Goal: Task Accomplishment & Management: Manage account settings

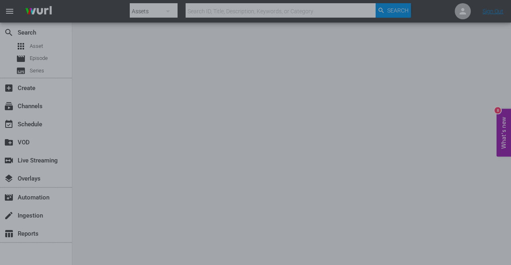
click at [42, 72] on div at bounding box center [255, 132] width 511 height 265
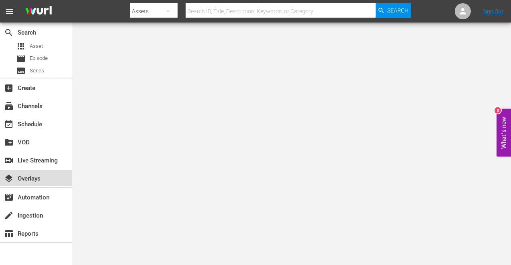
click at [36, 179] on div "layers Overlays" at bounding box center [22, 177] width 45 height 7
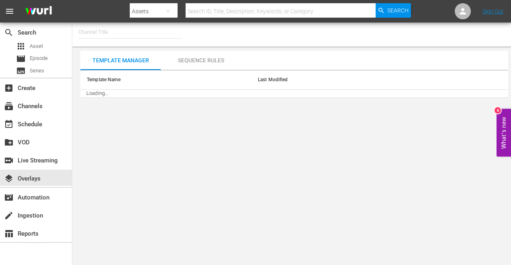
click at [175, 105] on body "menu Search By Assets Search ID, Title, Description, Keywords, or Category Sear…" at bounding box center [255, 132] width 511 height 265
click at [133, 62] on div "Template Manager" at bounding box center [120, 60] width 80 height 19
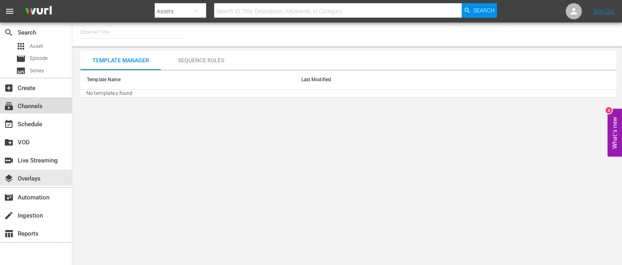
click at [22, 107] on div "subscriptions Channels" at bounding box center [22, 104] width 45 height 7
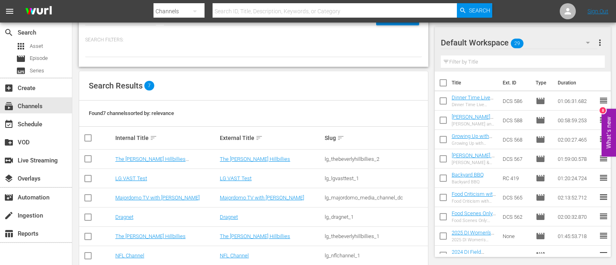
scroll to position [33, 0]
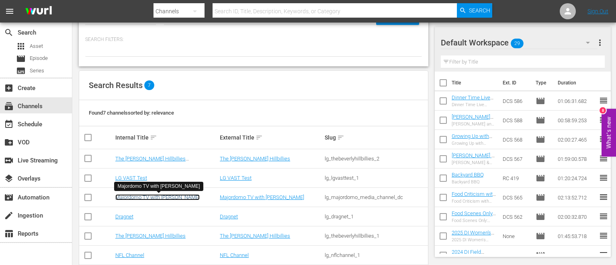
click at [160, 196] on link "Majordomo TV with David Chang" at bounding box center [157, 197] width 84 height 6
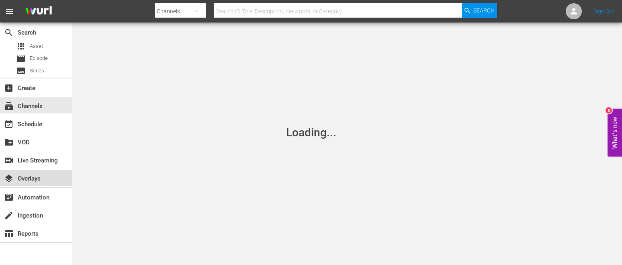
click at [24, 180] on div "layers Overlays" at bounding box center [22, 177] width 45 height 7
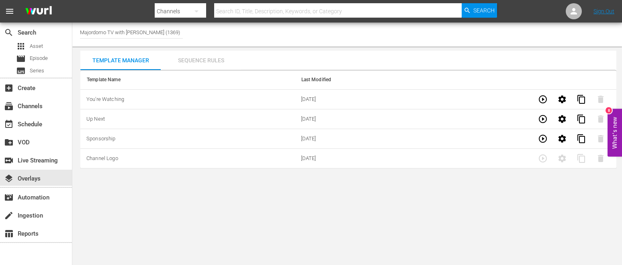
click at [192, 61] on div "Sequence Rules" at bounding box center [201, 60] width 80 height 19
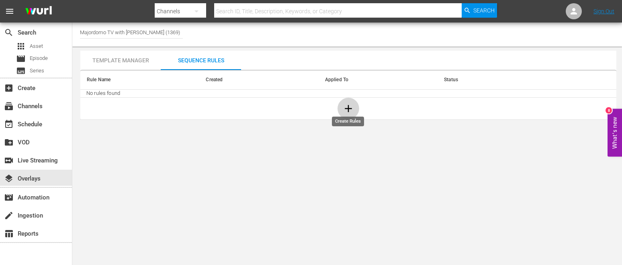
click at [343, 110] on icon "button" at bounding box center [348, 109] width 12 height 12
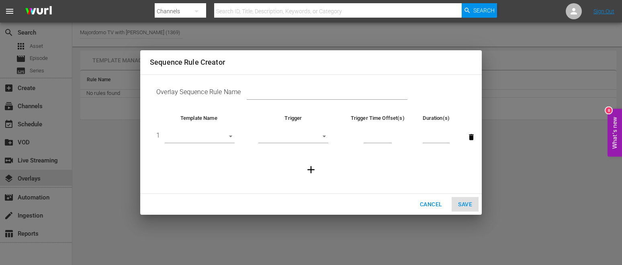
click at [289, 86] on td "Overlay Sequence Rule Name" at bounding box center [311, 93] width 322 height 25
click at [284, 98] on input "text" at bounding box center [327, 94] width 161 height 12
click at [423, 210] on button "Cancel" at bounding box center [431, 204] width 35 height 15
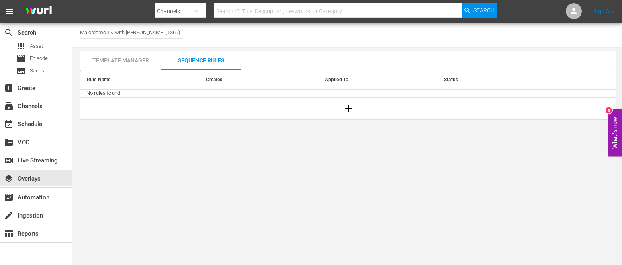
click at [135, 62] on div "Template Manager" at bounding box center [120, 60] width 80 height 19
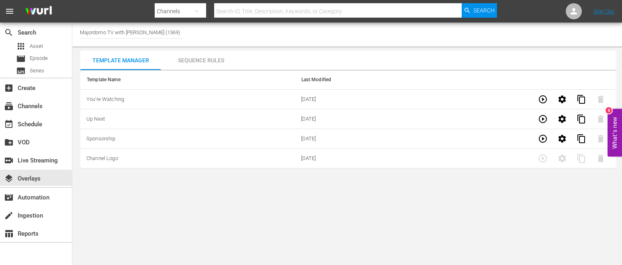
click at [140, 98] on td "You're Watching" at bounding box center [187, 100] width 215 height 20
click at [456, 96] on td "10/31/2022" at bounding box center [402, 100] width 215 height 20
click at [42, 125] on div "event_available Schedule" at bounding box center [22, 122] width 45 height 7
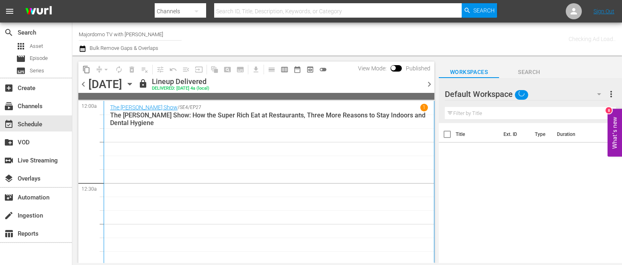
click at [191, 165] on div "The Dave Chang Show / SE4 / EP27 1 The Dave Chang Show: How the Super Rich Eat …" at bounding box center [269, 186] width 318 height 165
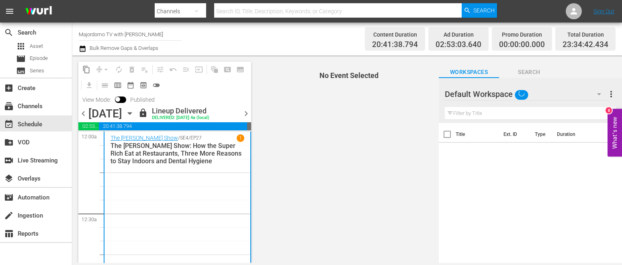
click at [191, 165] on div "The Dave Chang Show / SE4 / EP27 1 The Dave Chang Show: How the Super Rich Eat …" at bounding box center [178, 216] width 134 height 165
click at [35, 179] on div "layers Overlays" at bounding box center [22, 177] width 45 height 7
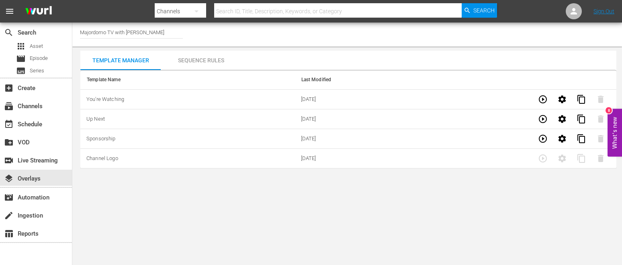
click at [206, 59] on div "Sequence Rules" at bounding box center [201, 60] width 80 height 19
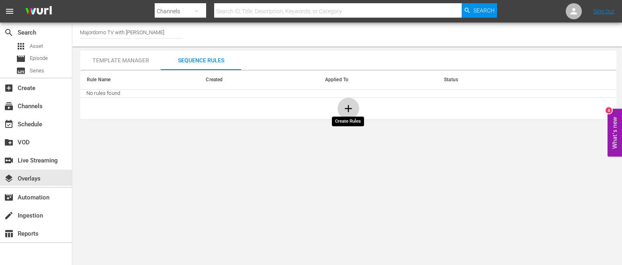
click at [346, 113] on icon "button" at bounding box center [348, 109] width 12 height 12
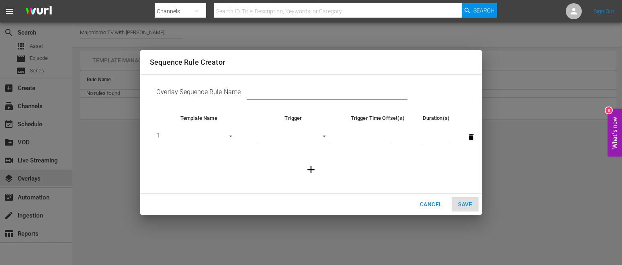
click at [232, 90] on td "Overlay Sequence Rule Name" at bounding box center [311, 93] width 322 height 25
click at [199, 139] on body "menu Search By Channels Search ID, Title, Description, Keywords, or Category Se…" at bounding box center [311, 132] width 622 height 265
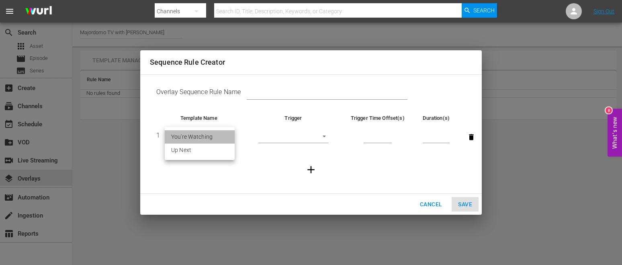
click at [199, 139] on li "You're Watching" at bounding box center [200, 136] width 70 height 13
type input "25207"
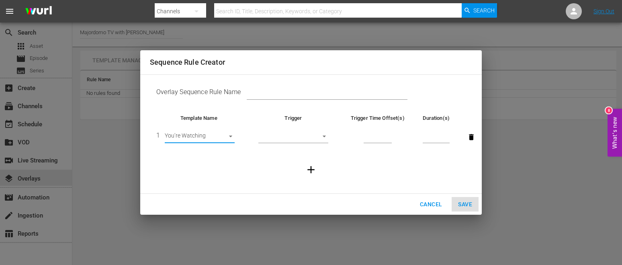
click at [428, 207] on span "Cancel" at bounding box center [431, 204] width 22 height 10
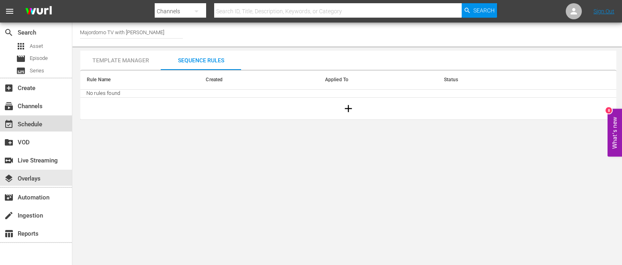
click at [20, 123] on div "event_available Schedule" at bounding box center [22, 122] width 45 height 7
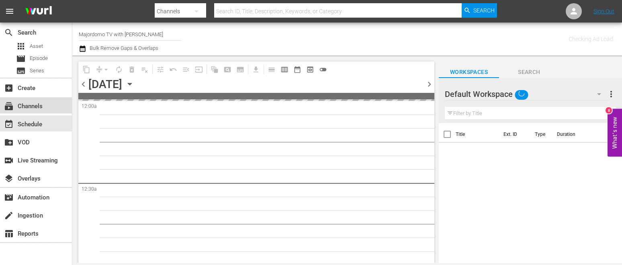
click at [23, 111] on div "subscriptions Channels" at bounding box center [36, 105] width 72 height 16
